Goal: Transaction & Acquisition: Purchase product/service

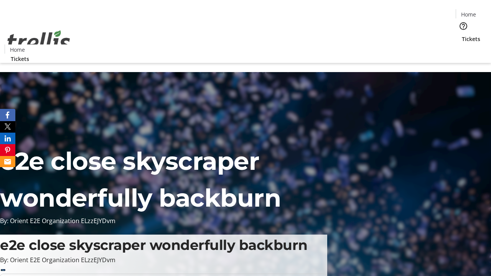
click at [462, 35] on span "Tickets" at bounding box center [471, 39] width 18 height 8
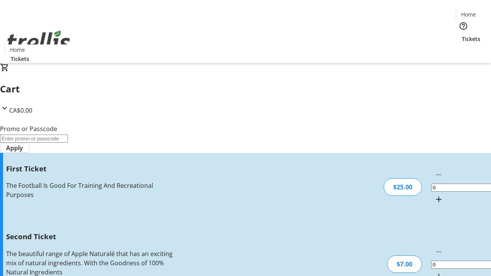
click at [434, 195] on mat-icon "Increment by one" at bounding box center [438, 199] width 9 height 9
type input "1"
click at [434, 272] on mat-icon "Increment by one" at bounding box center [438, 276] width 9 height 9
type input "2"
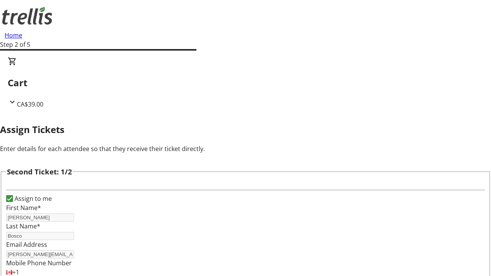
type input "[PERSON_NAME]"
type input "Bosco"
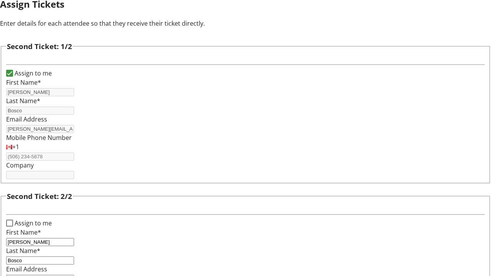
type input "[PERSON_NAME][EMAIL_ADDRESS][DOMAIN_NAME]"
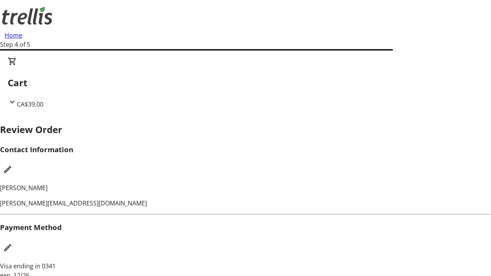
click at [12, 165] on mat-icon "Edit Contact Information" at bounding box center [7, 169] width 9 height 9
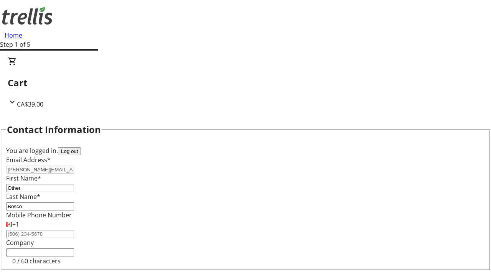
type input "Other"
type input "Name"
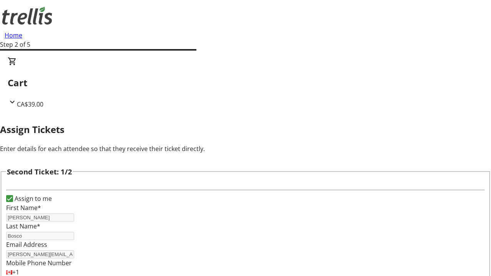
type input "New"
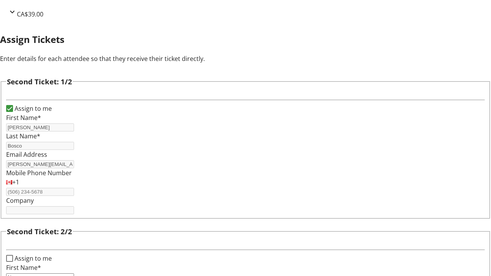
type input "Name"
